Goal: Task Accomplishment & Management: Use online tool/utility

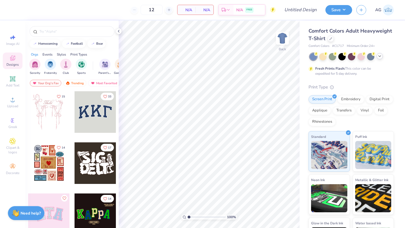
click at [381, 57] on icon at bounding box center [379, 56] width 4 height 4
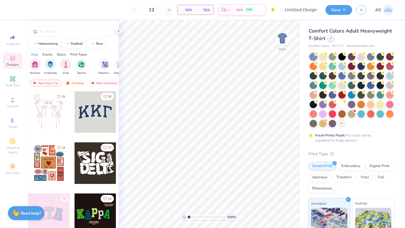
click at [330, 41] on div at bounding box center [330, 38] width 6 height 6
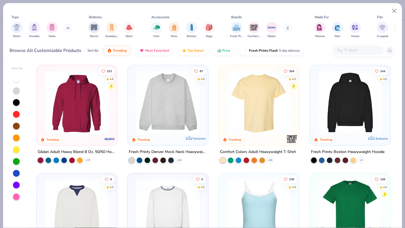
click at [170, 92] on img at bounding box center [167, 103] width 69 height 64
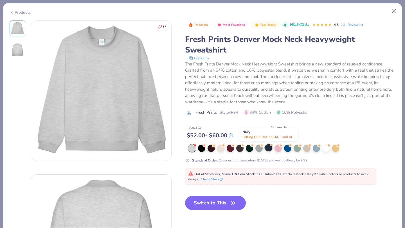
click at [265, 148] on div at bounding box center [268, 147] width 7 height 7
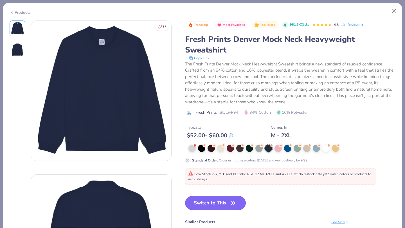
click at [217, 203] on button "Switch to This" at bounding box center [215, 203] width 61 height 14
type input "50"
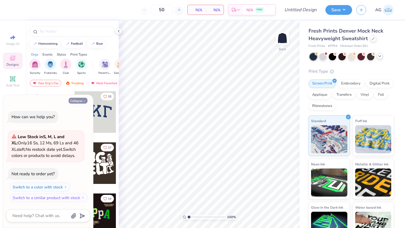
click at [72, 101] on button "Collapse" at bounding box center [78, 101] width 19 height 6
type textarea "x"
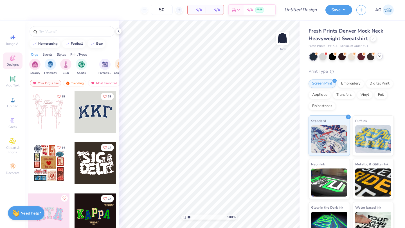
click at [379, 57] on icon at bounding box center [379, 56] width 4 height 4
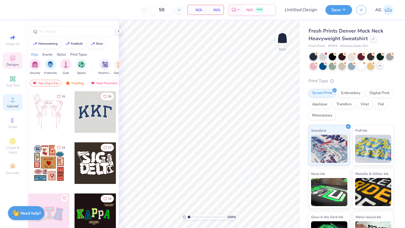
click at [13, 104] on div "Upload" at bounding box center [13, 102] width 20 height 17
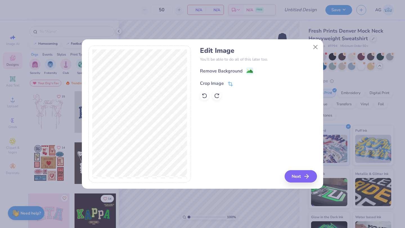
click at [210, 81] on div "Crop Image" at bounding box center [212, 83] width 24 height 7
click at [238, 85] on button at bounding box center [240, 83] width 6 height 6
click at [300, 176] on button "Next" at bounding box center [301, 176] width 32 height 12
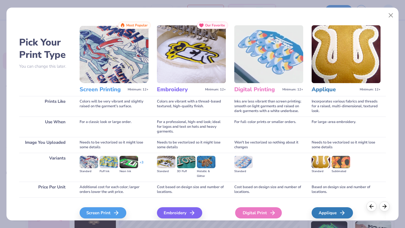
click at [247, 216] on div "Digital Print" at bounding box center [258, 212] width 47 height 11
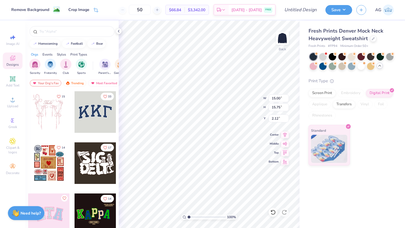
type input "12.44"
type input "13.06"
type input "3.00"
type input "13.84"
type input "14.54"
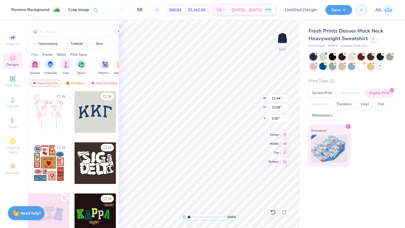
type input "1.52"
type input "14.07"
type input "14.78"
type input "1.29"
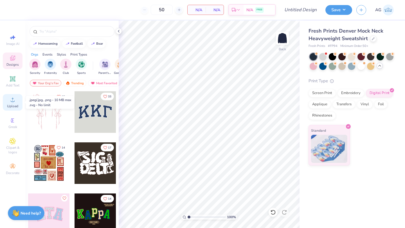
click at [15, 102] on icon at bounding box center [12, 99] width 7 height 7
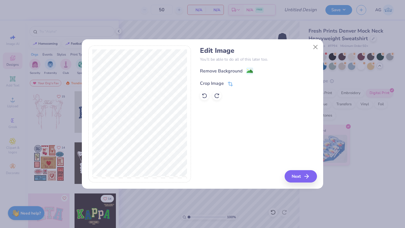
click at [214, 83] on div "Crop Image" at bounding box center [212, 83] width 24 height 7
click at [239, 84] on icon at bounding box center [239, 82] width 3 height 3
click at [239, 71] on div "Remove Background" at bounding box center [221, 71] width 42 height 7
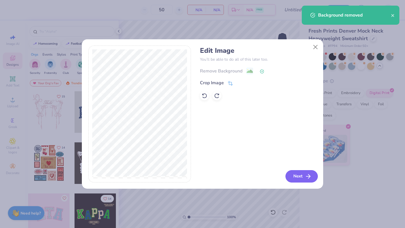
click at [295, 173] on button "Next" at bounding box center [301, 176] width 32 height 12
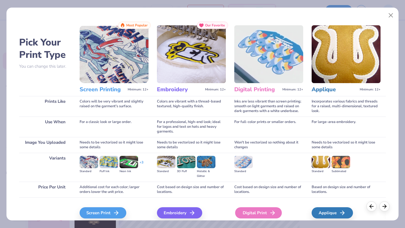
click at [245, 209] on div "Digital Print" at bounding box center [258, 212] width 47 height 11
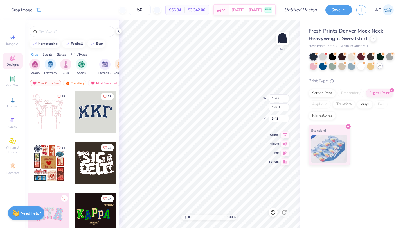
type input "0.50"
click at [300, 11] on input "Design Title" at bounding box center [307, 9] width 28 height 11
type input "t"
type input "fall mock neck"
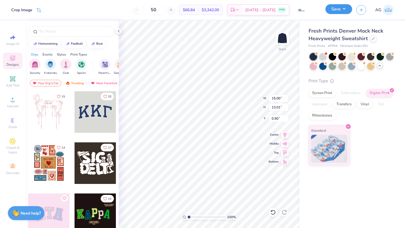
click at [344, 8] on button "Save" at bounding box center [338, 9] width 27 height 10
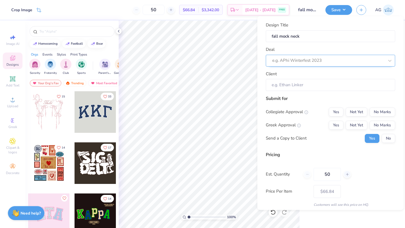
click at [314, 62] on div at bounding box center [328, 61] width 112 height 8
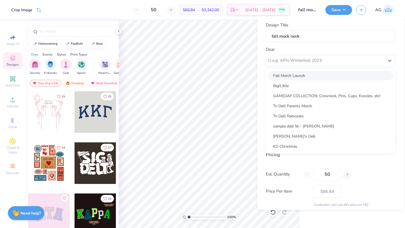
click at [308, 77] on div "Fall Merch Launch" at bounding box center [330, 75] width 125 height 9
type input "Eliza Douglass Tharp"
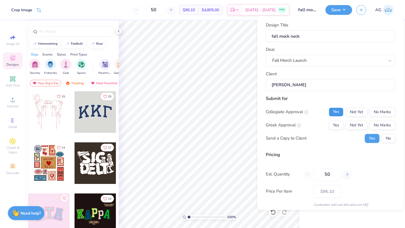
click at [338, 112] on button "Yes" at bounding box center [335, 111] width 15 height 9
click at [338, 120] on div "Collegiate Approval Yes Not Yet No Marks Greek Approval Yes Not Yet No Marks Se…" at bounding box center [330, 124] width 129 height 35
click at [338, 122] on button "Yes" at bounding box center [335, 125] width 15 height 9
click at [392, 143] on div "Submit for Collegiate Approval Yes Not Yet No Marks Greek Approval Yes Not Yet …" at bounding box center [330, 121] width 129 height 52
click at [388, 138] on button "No" at bounding box center [387, 138] width 13 height 9
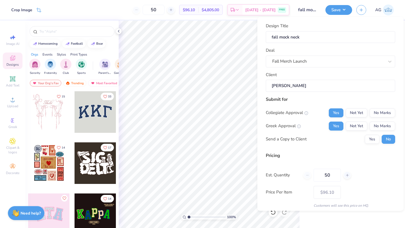
scroll to position [20, 0]
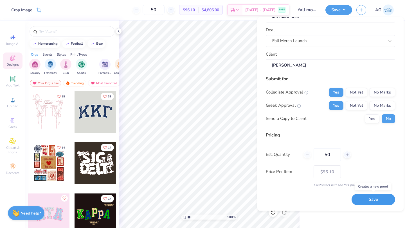
click at [369, 204] on button "Save" at bounding box center [373, 200] width 44 height 12
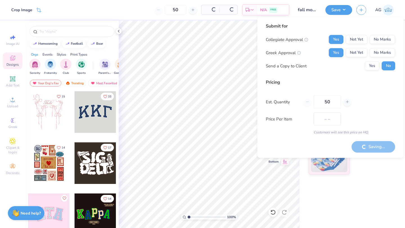
type input "$66.84"
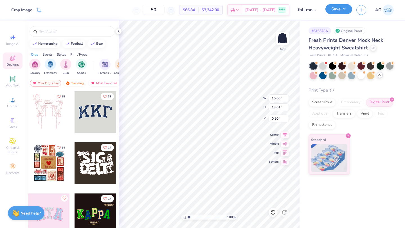
click at [335, 11] on button "Save" at bounding box center [338, 9] width 27 height 10
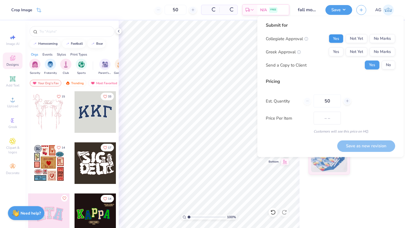
type input "$96.10"
click at [385, 65] on button "No" at bounding box center [387, 65] width 13 height 9
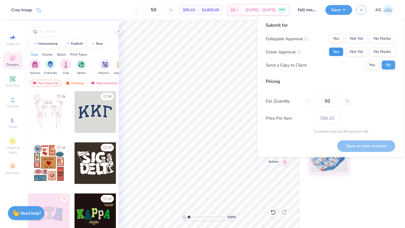
click at [339, 52] on button "Yes" at bounding box center [335, 51] width 15 height 9
click at [338, 36] on button "Yes" at bounding box center [335, 38] width 15 height 9
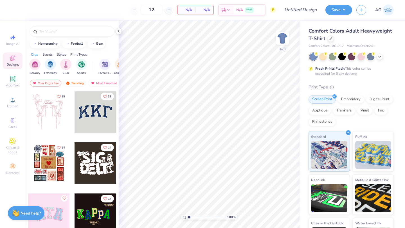
click at [330, 44] on div "Comfort Colors Adult Heavyweight T-Shirt Comfort Colors # C1717 Minimum Order: …" at bounding box center [350, 37] width 85 height 21
click at [330, 40] on div at bounding box center [330, 38] width 6 height 6
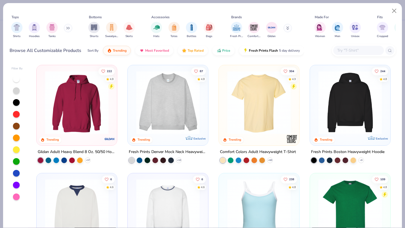
click at [343, 49] on input "text" at bounding box center [357, 50] width 43 height 6
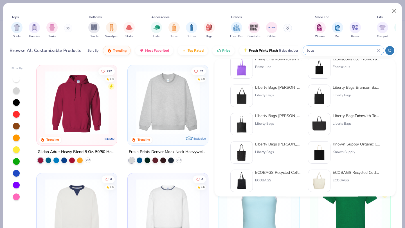
scroll to position [231, 0]
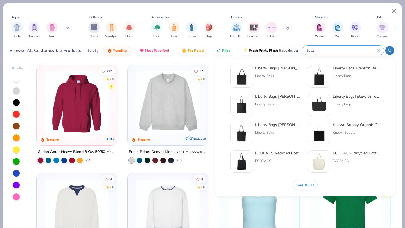
type input "tote"
click at [303, 184] on span "See All" at bounding box center [302, 185] width 13 height 5
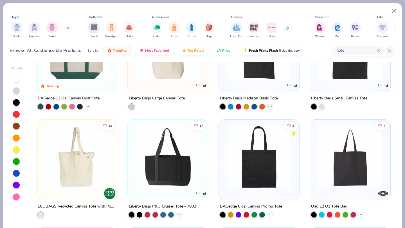
scroll to position [0, 0]
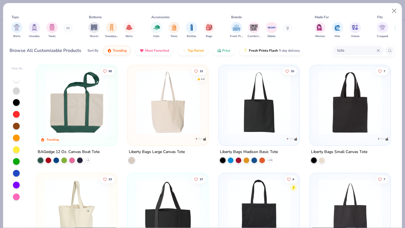
click at [87, 109] on img at bounding box center [76, 103] width 69 height 64
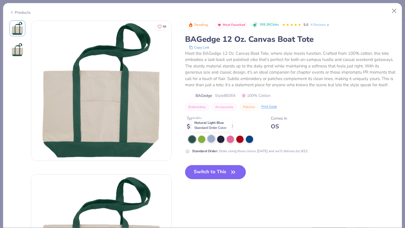
click at [213, 138] on div at bounding box center [210, 138] width 7 height 7
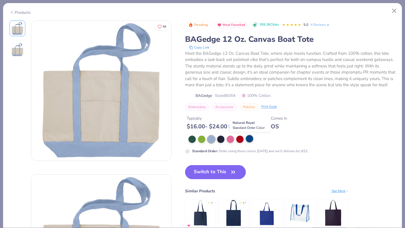
click at [248, 139] on div at bounding box center [249, 138] width 7 height 7
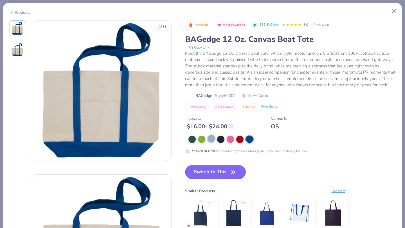
click at [209, 139] on div at bounding box center [210, 138] width 7 height 7
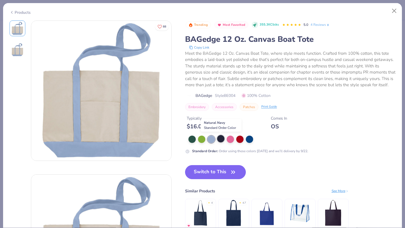
click at [218, 140] on div at bounding box center [220, 138] width 7 height 7
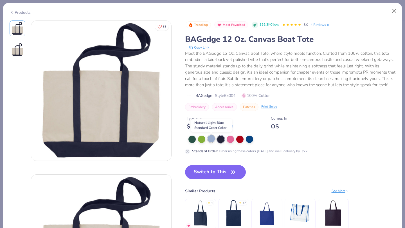
click at [207, 140] on div at bounding box center [210, 138] width 7 height 7
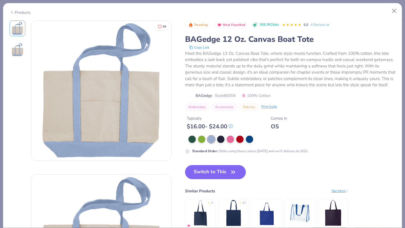
click at [203, 173] on button "Switch to This" at bounding box center [215, 172] width 61 height 14
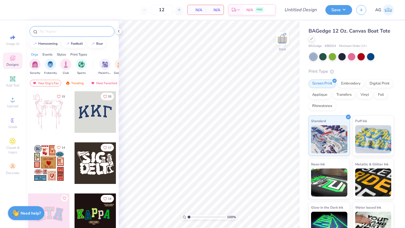
click at [66, 28] on div at bounding box center [72, 31] width 85 height 11
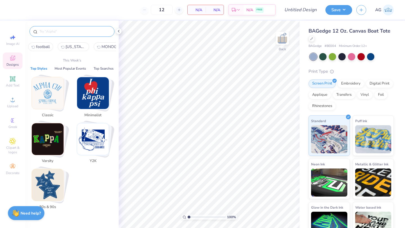
click at [65, 31] on input "text" at bounding box center [75, 32] width 72 height 6
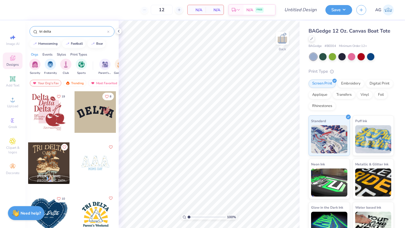
type input "tri delta"
click at [93, 163] on div at bounding box center [95, 163] width 42 height 42
